Goal: Task Accomplishment & Management: Complete application form

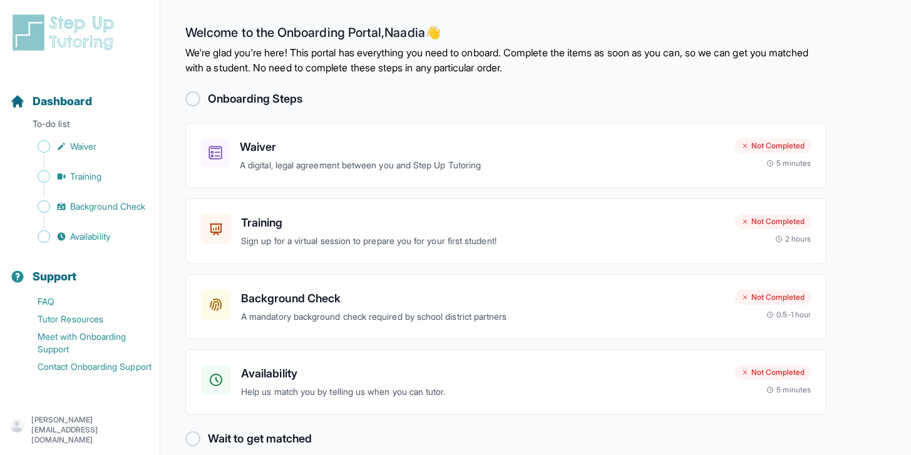
click at [192, 98] on div at bounding box center [192, 98] width 15 height 15
click at [284, 154] on h3 "Waiver" at bounding box center [482, 147] width 485 height 18
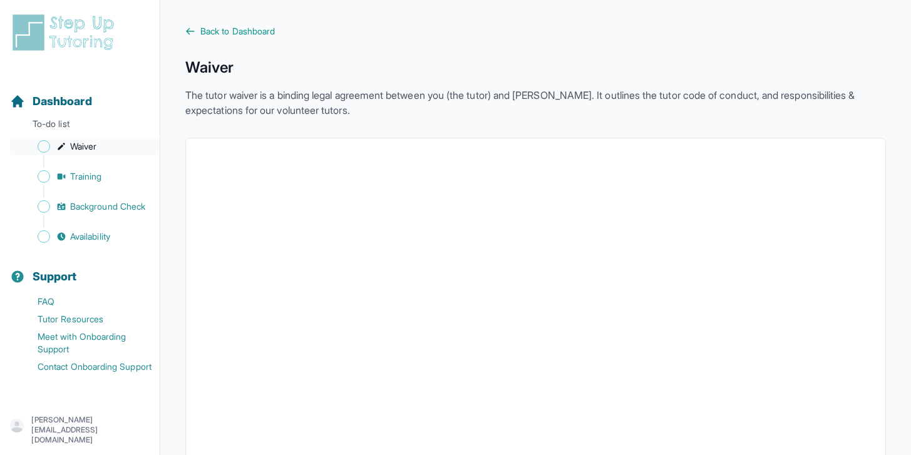
click at [48, 143] on span "Sidebar" at bounding box center [44, 146] width 13 height 13
click at [264, 27] on span "Back to Dashboard" at bounding box center [237, 31] width 75 height 13
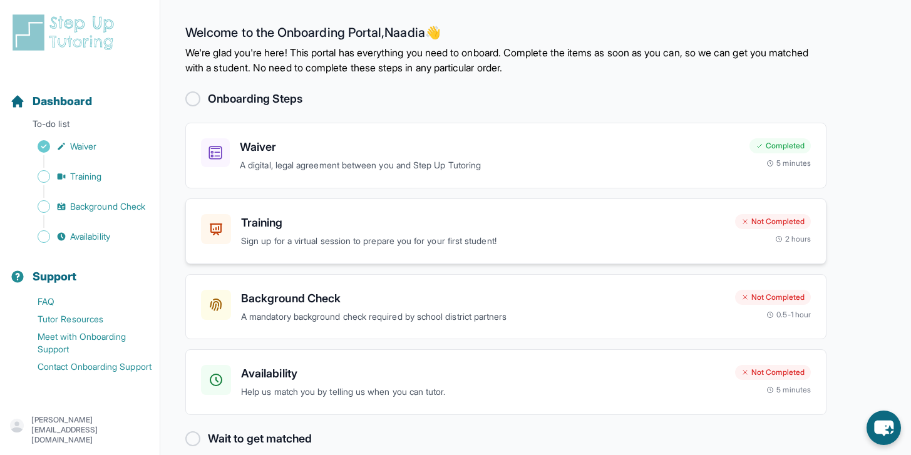
click at [337, 220] on h3 "Training" at bounding box center [483, 223] width 484 height 18
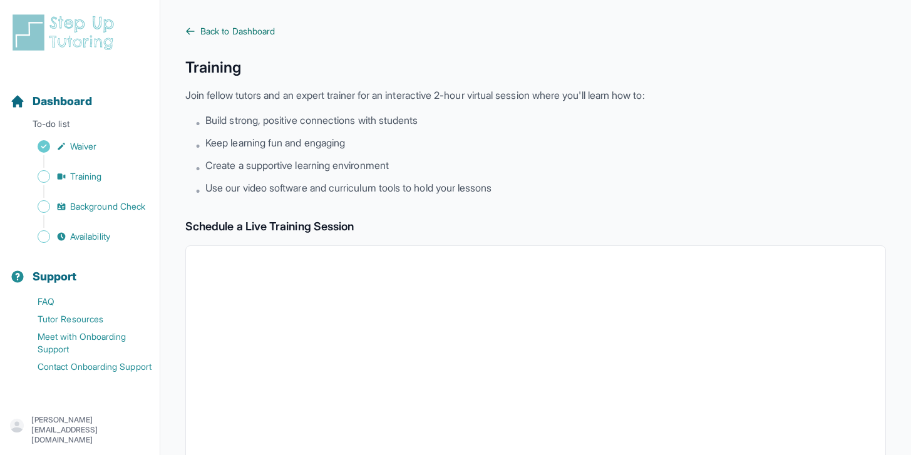
click at [242, 30] on span "Back to Dashboard" at bounding box center [237, 31] width 75 height 13
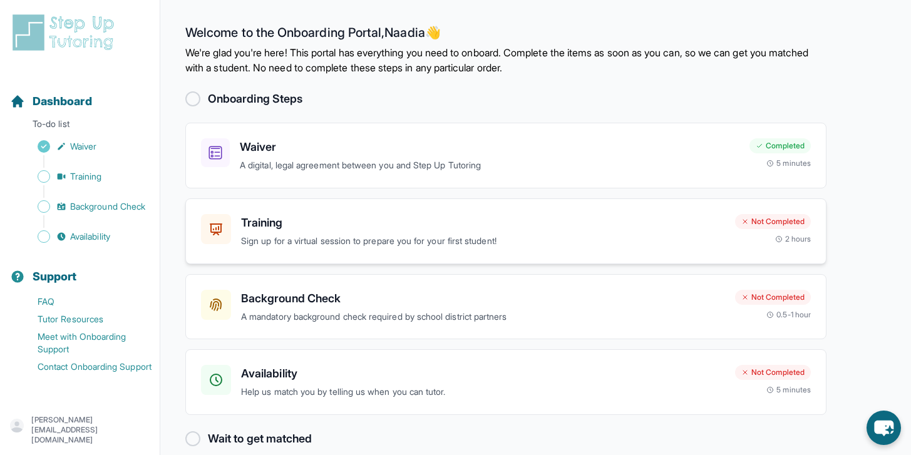
click at [447, 215] on h3 "Training" at bounding box center [483, 223] width 484 height 18
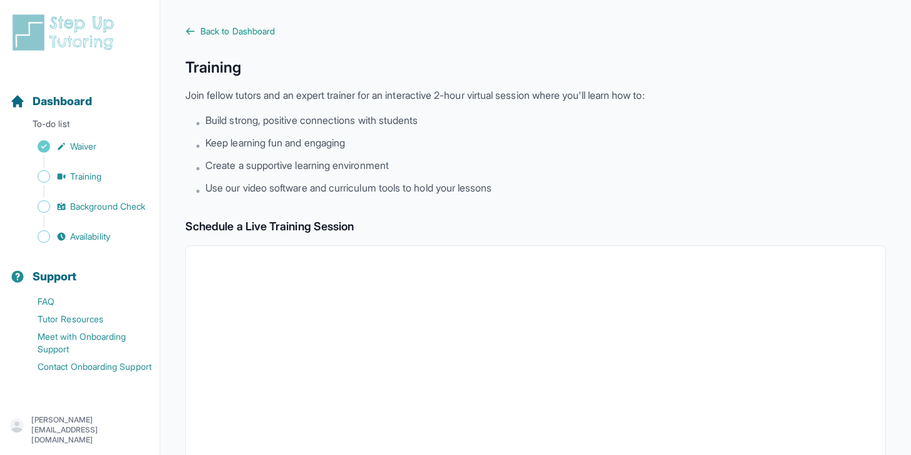
click at [230, 23] on main "Back to Dashboard Training Join fellow tutors and an expert trainer for an inte…" at bounding box center [535, 441] width 751 height 882
click at [230, 29] on span "Back to Dashboard" at bounding box center [237, 31] width 75 height 13
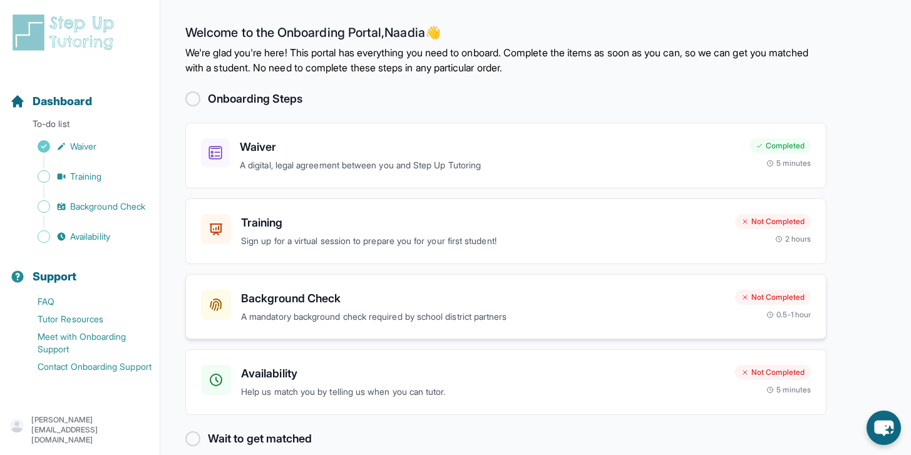
click at [391, 287] on div "Background Check A mandatory background check required by school district partn…" at bounding box center [505, 307] width 641 height 66
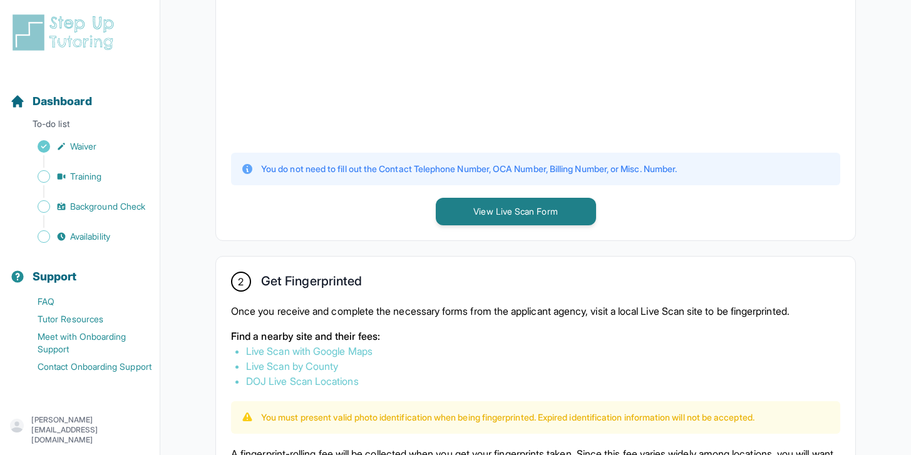
scroll to position [475, 0]
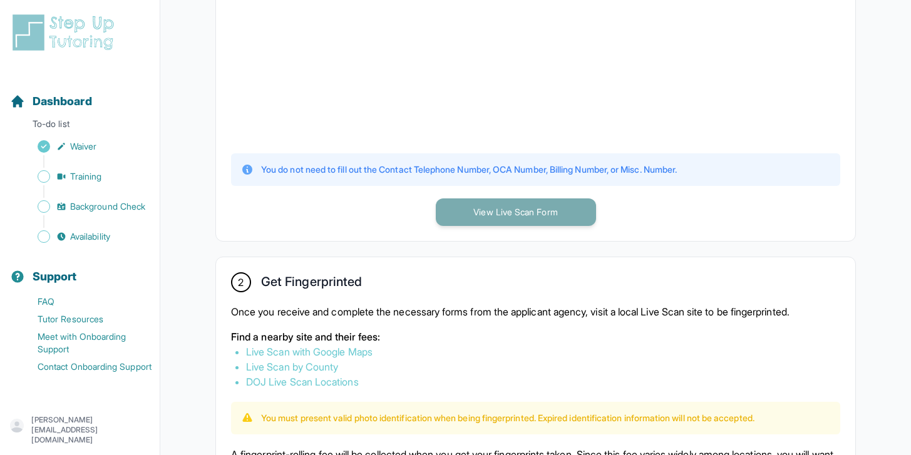
click at [497, 204] on button "View Live Scan Form" at bounding box center [516, 213] width 160 height 28
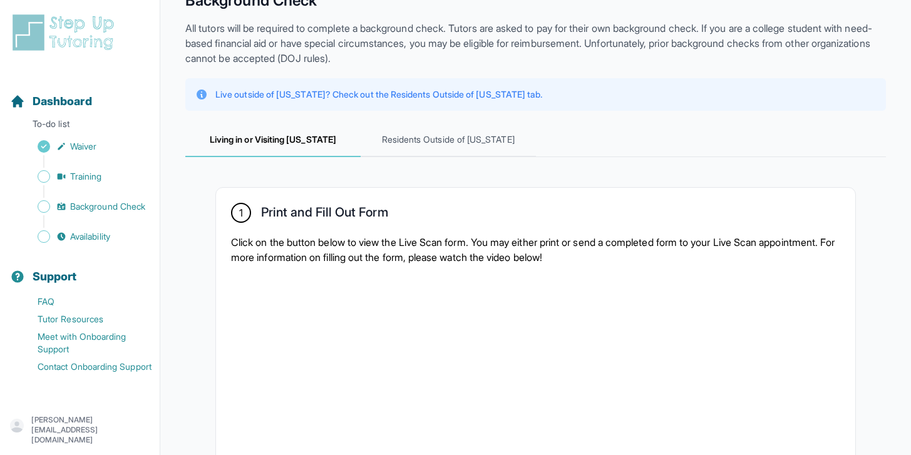
scroll to position [70, 0]
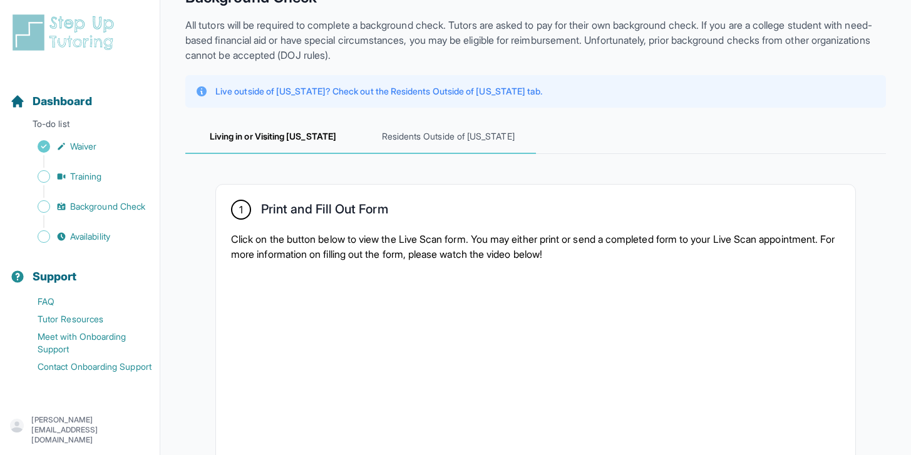
click at [445, 139] on span "Residents Outside of California" at bounding box center [448, 137] width 175 height 34
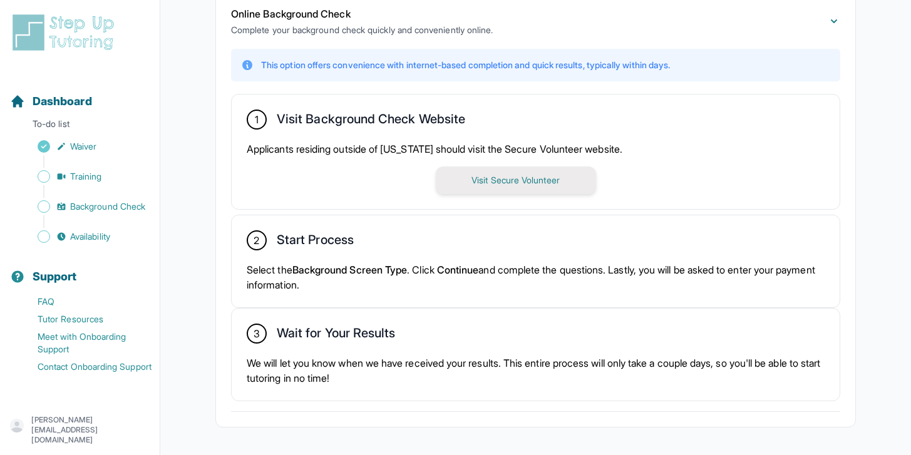
scroll to position [340, 0]
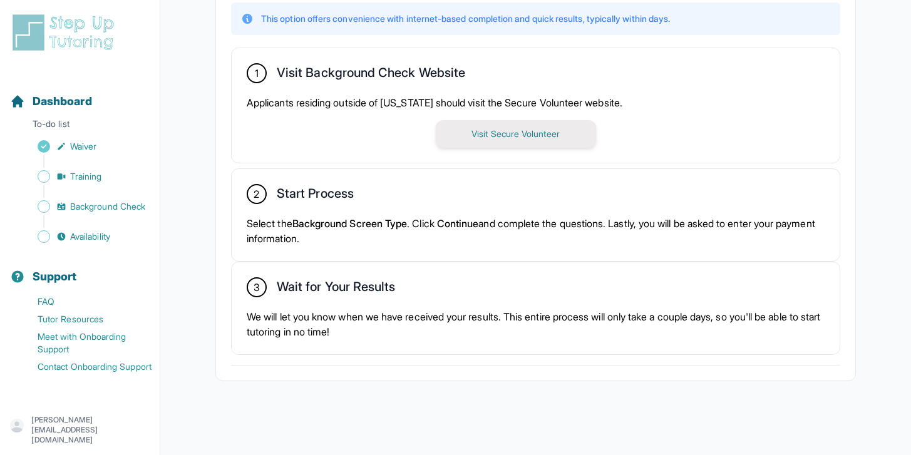
click at [499, 135] on button "Visit Secure Volunteer" at bounding box center [516, 134] width 160 height 28
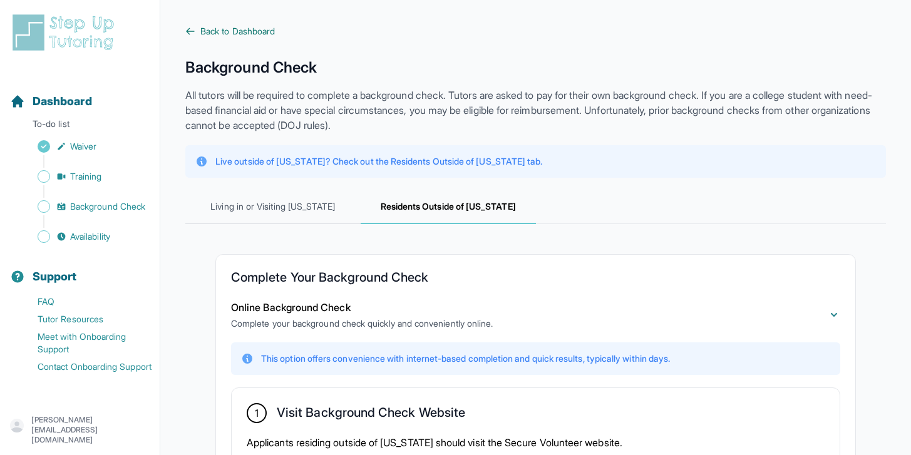
click at [201, 27] on span "Back to Dashboard" at bounding box center [237, 31] width 75 height 13
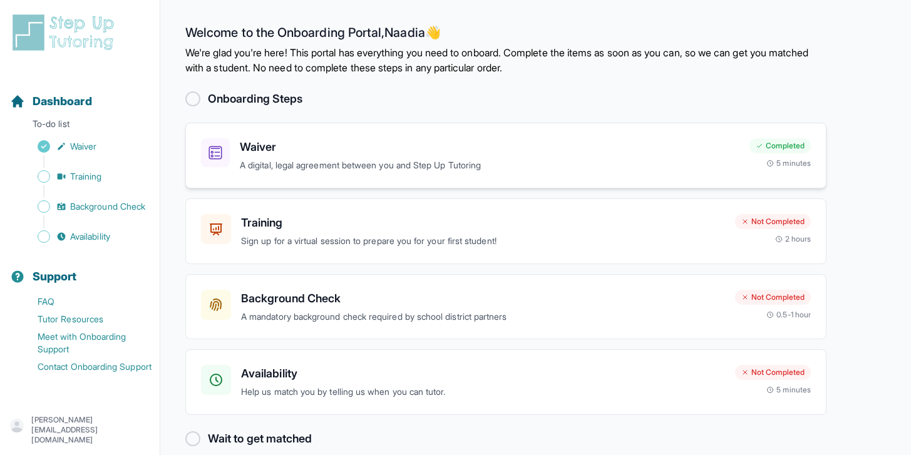
scroll to position [18, 0]
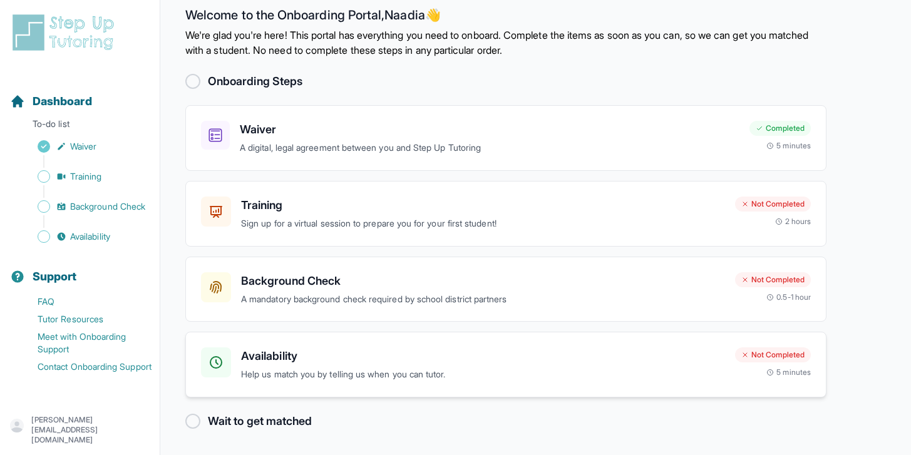
click at [450, 361] on h3 "Availability" at bounding box center [483, 357] width 484 height 18
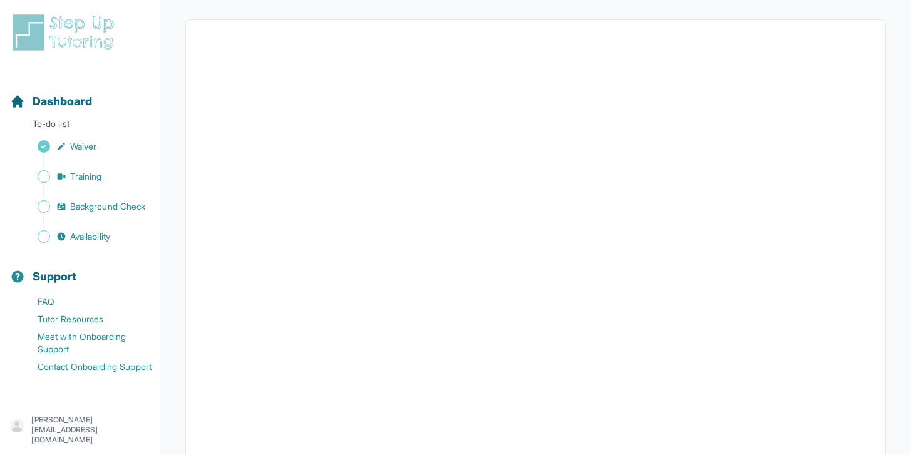
scroll to position [120, 0]
click at [428, 30] on div at bounding box center [535, 290] width 701 height 545
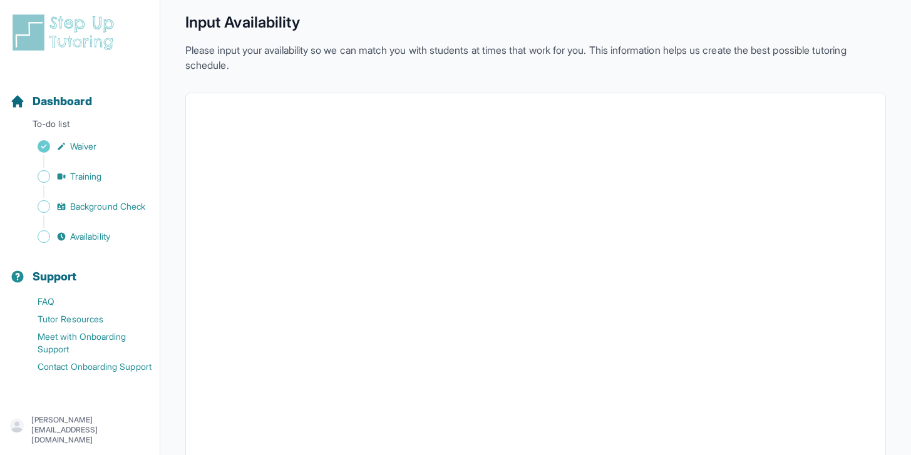
scroll to position [0, 0]
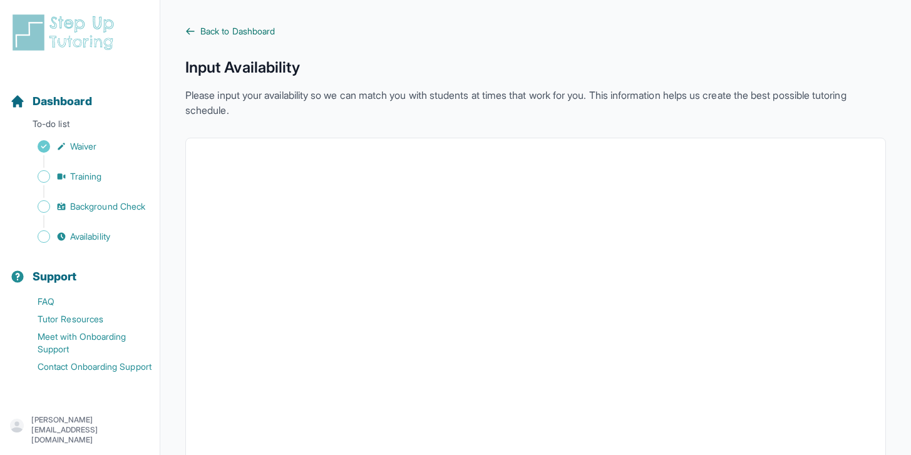
click at [246, 28] on span "Back to Dashboard" at bounding box center [237, 31] width 75 height 13
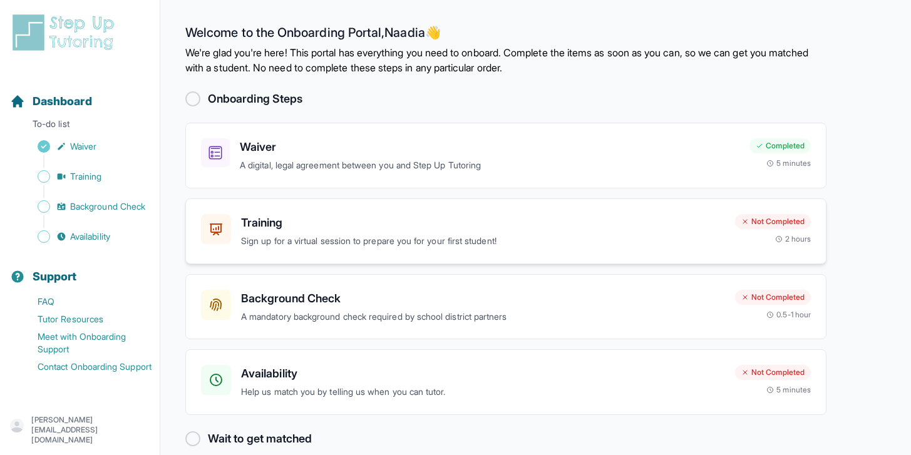
scroll to position [18, 0]
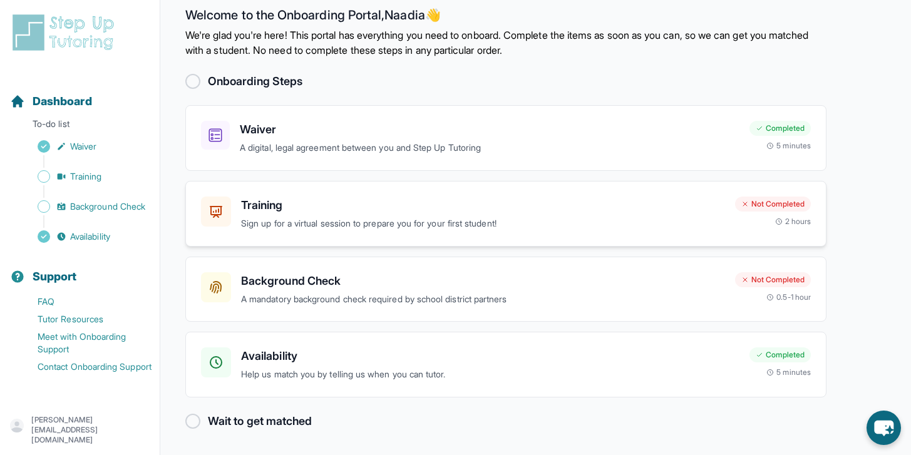
click at [355, 224] on p "Sign up for a virtual session to prepare you for your first student!" at bounding box center [483, 224] width 484 height 14
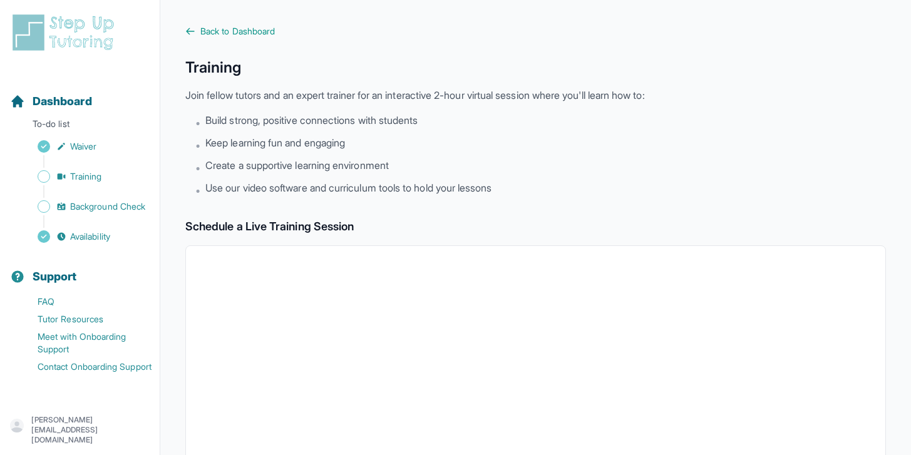
click at [220, 23] on main "Back to Dashboard Training Join fellow tutors and an expert trainer for an inte…" at bounding box center [535, 441] width 751 height 882
click at [220, 30] on span "Back to Dashboard" at bounding box center [237, 31] width 75 height 13
